Goal: Complete application form: Complete application form

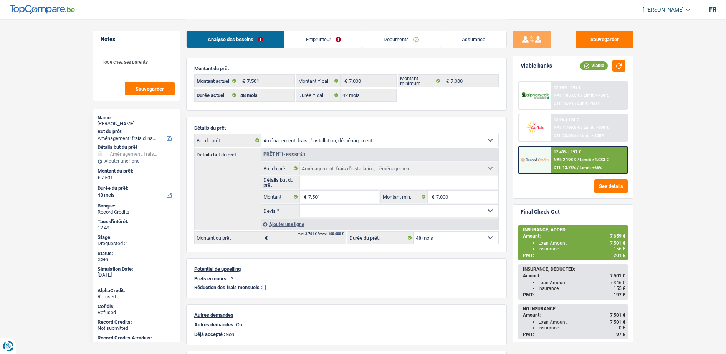
select select "movingOrInstallation"
select select "48"
select select "42"
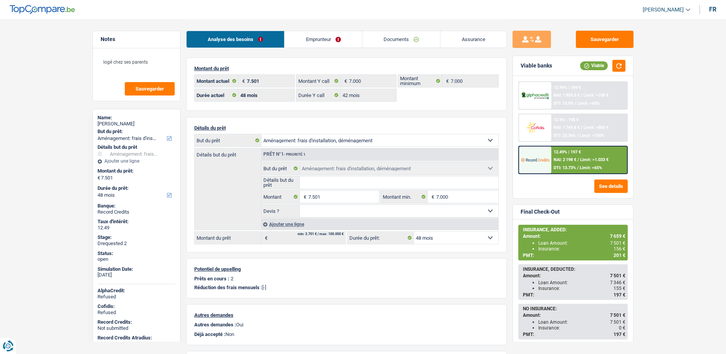
select select "movingOrInstallation"
select select "48"
select select "32"
select select "single"
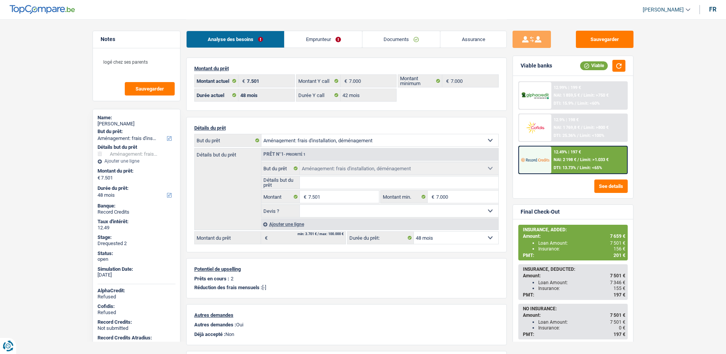
click at [353, 43] on link "Emprunteur" at bounding box center [323, 39] width 78 height 17
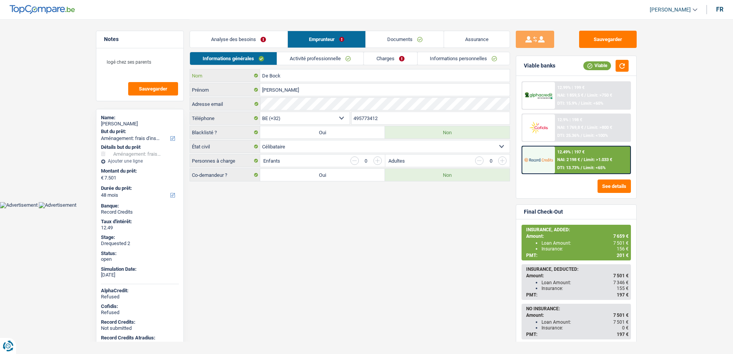
click at [299, 78] on input "De Bock" at bounding box center [384, 75] width 249 height 12
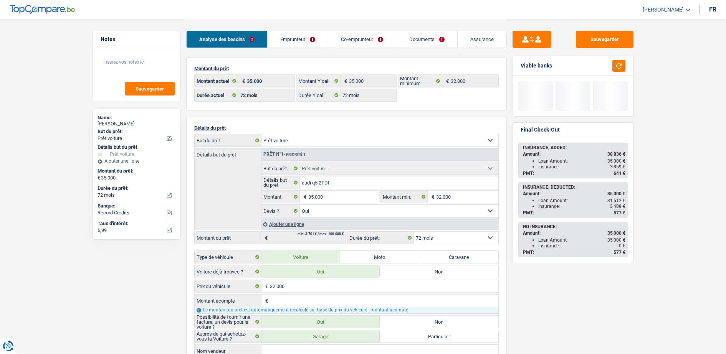
select select "car"
select select "72"
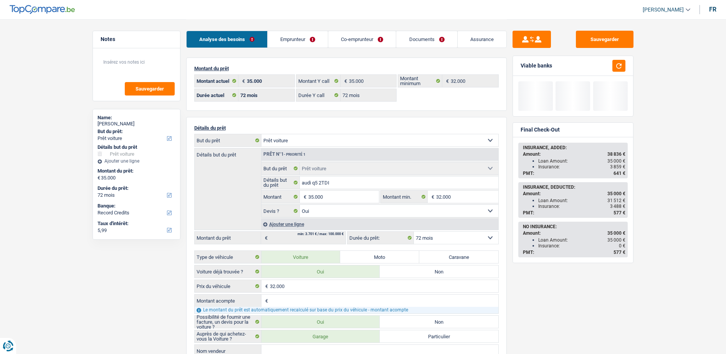
select select "car"
select select "yes"
select select "72"
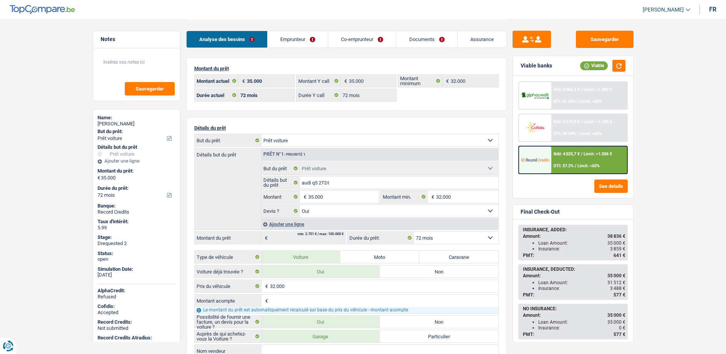
click at [310, 140] on select "Confort maison: meubles, textile, peinture, électroménager, outillage non-profe…" at bounding box center [379, 140] width 237 height 12
